Goal: Information Seeking & Learning: Find specific fact

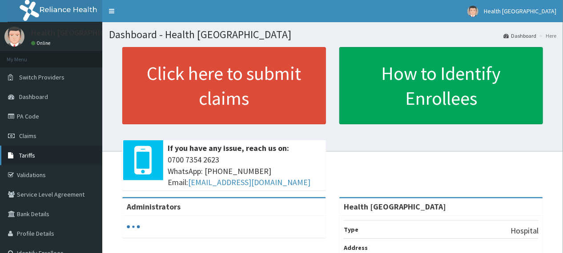
click at [47, 151] on link "Tariffs" at bounding box center [51, 156] width 102 height 20
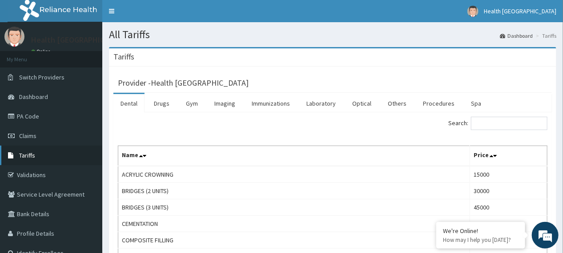
click at [27, 156] on span "Tariffs" at bounding box center [27, 156] width 16 height 8
click at [160, 104] on link "Drugs" at bounding box center [162, 103] width 30 height 19
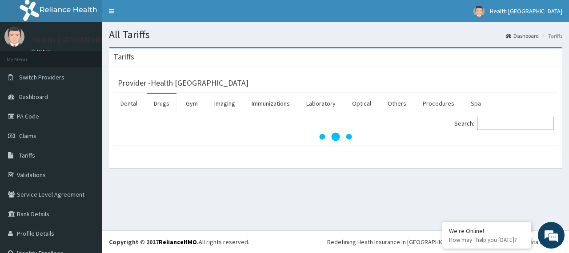
click at [484, 122] on input "Search:" at bounding box center [515, 123] width 76 height 13
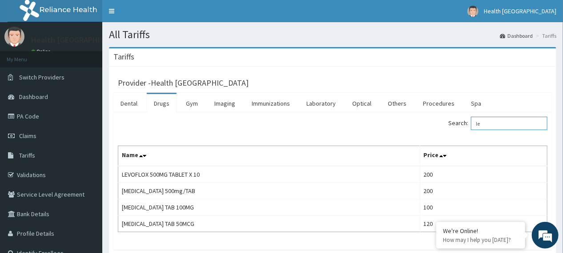
type input "l"
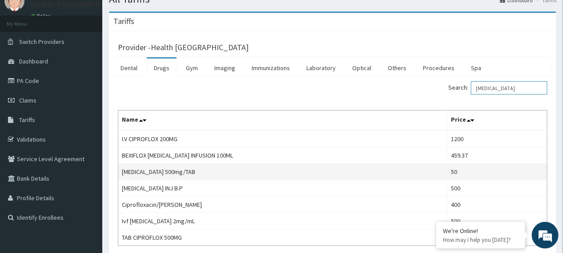
scroll to position [71, 0]
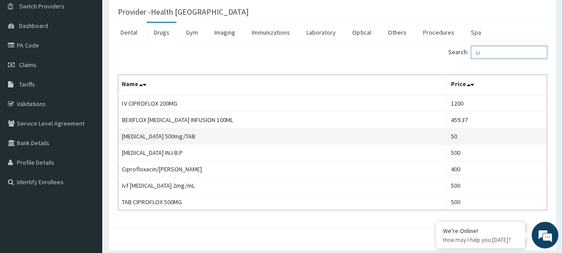
type input "c"
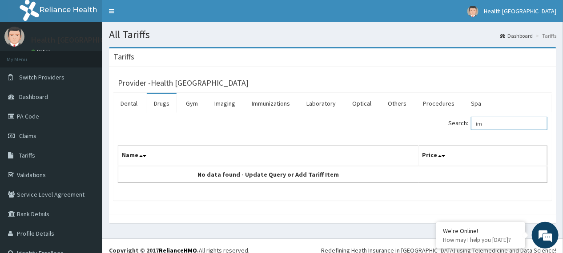
type input "i"
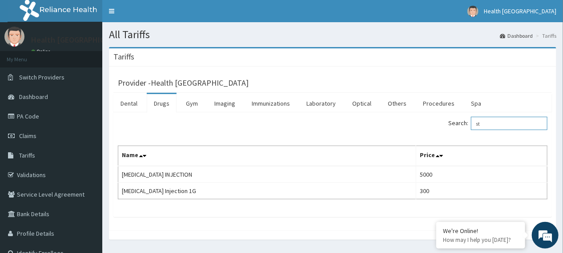
type input "s"
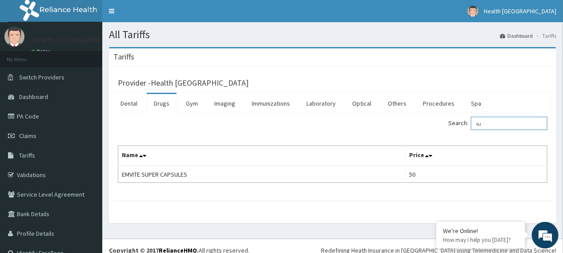
type input "s"
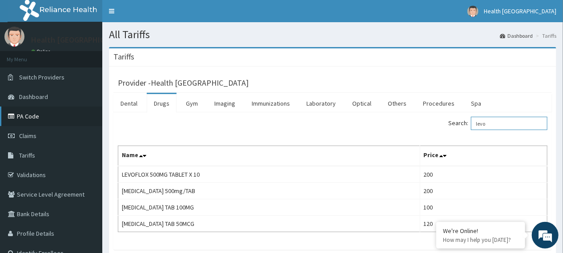
type input "levo"
click at [32, 114] on link "PA Code" at bounding box center [51, 117] width 102 height 20
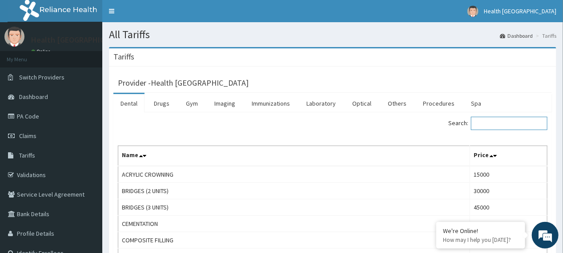
click at [486, 122] on input "Search:" at bounding box center [509, 123] width 76 height 13
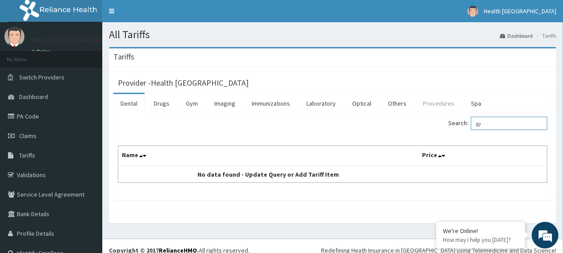
type input "g"
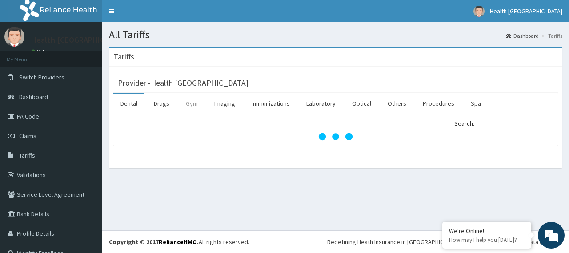
click at [188, 107] on link "Gym" at bounding box center [192, 103] width 26 height 19
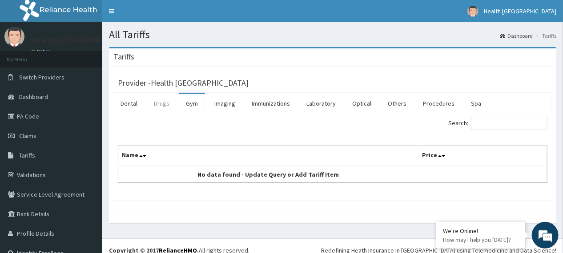
click at [168, 101] on link "Drugs" at bounding box center [162, 103] width 30 height 19
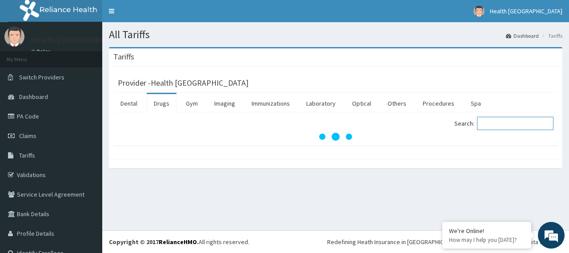
click at [496, 117] on input "Search:" at bounding box center [515, 123] width 76 height 13
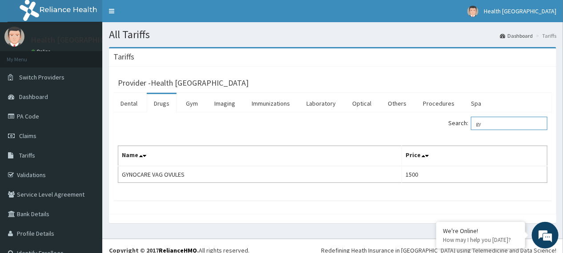
type input "g"
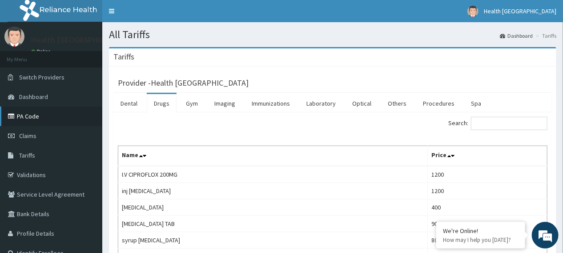
click at [36, 121] on link "PA Code" at bounding box center [51, 117] width 102 height 20
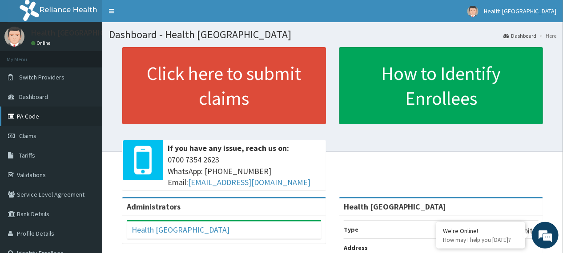
click at [23, 116] on link "PA Code" at bounding box center [51, 117] width 102 height 20
click at [10, 112] on link "PA Code" at bounding box center [51, 117] width 102 height 20
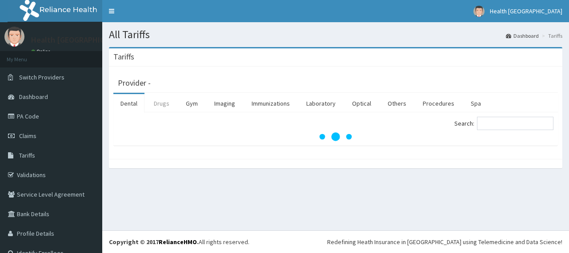
click at [167, 101] on link "Drugs" at bounding box center [162, 103] width 30 height 19
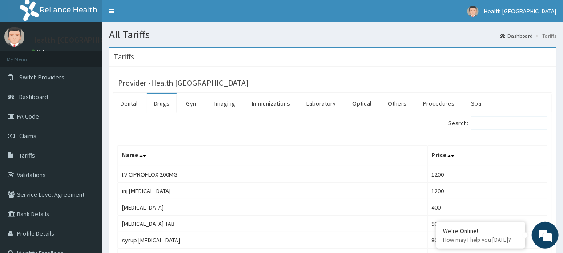
click at [484, 124] on input "Search:" at bounding box center [509, 123] width 76 height 13
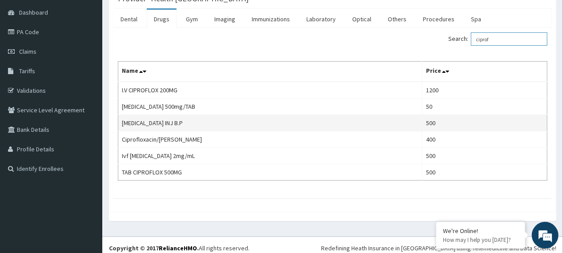
scroll to position [90, 0]
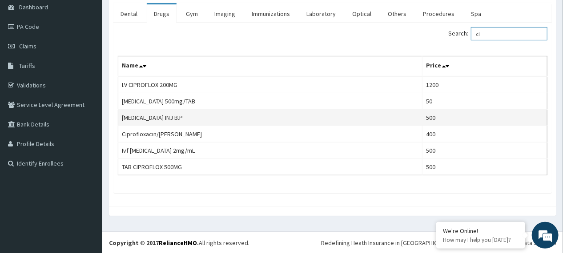
type input "c"
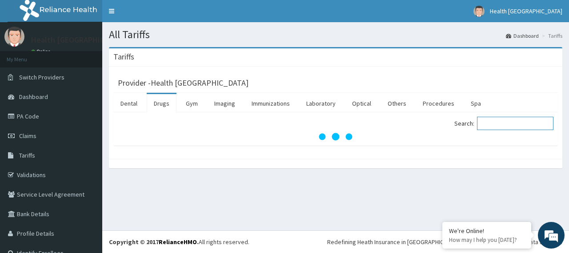
type input "s"
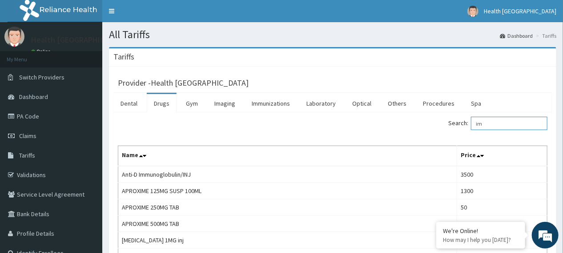
drag, startPoint x: 492, startPoint y: 124, endPoint x: 501, endPoint y: 104, distance: 21.7
click at [492, 123] on input "im" at bounding box center [509, 123] width 76 height 13
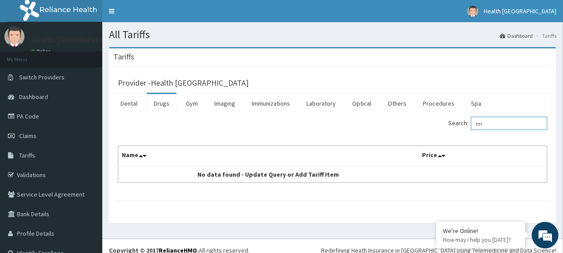
type input "i"
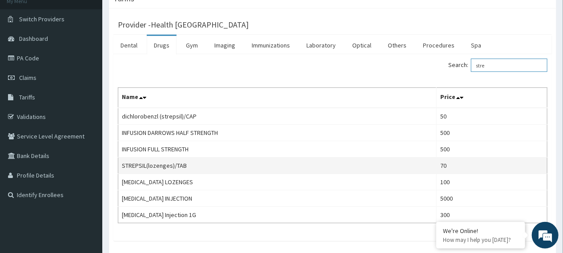
scroll to position [71, 0]
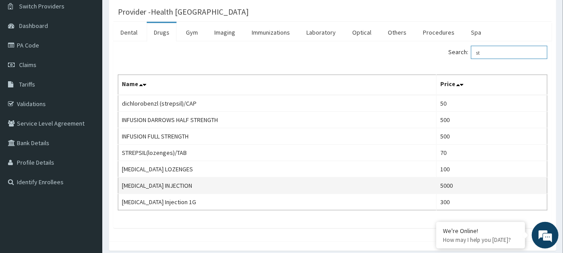
type input "s"
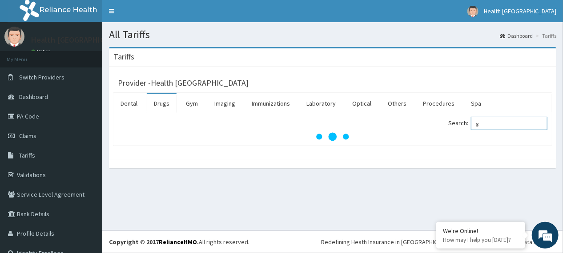
scroll to position [0, 0]
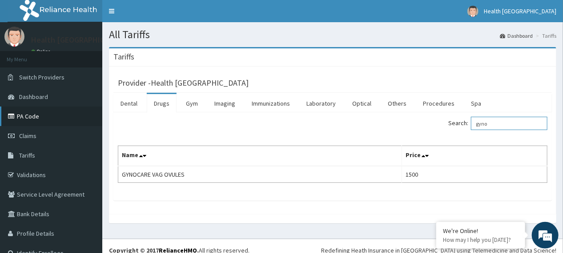
type input "gyno"
click at [30, 116] on link "PA Code" at bounding box center [51, 117] width 102 height 20
